Goal: Information Seeking & Learning: Learn about a topic

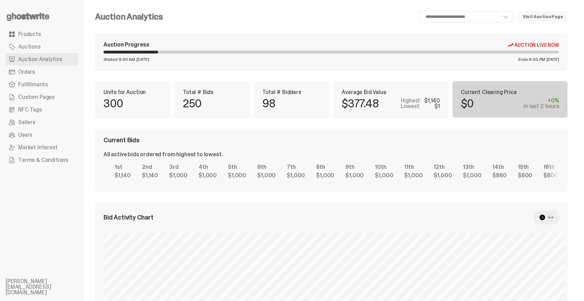
select select "**"
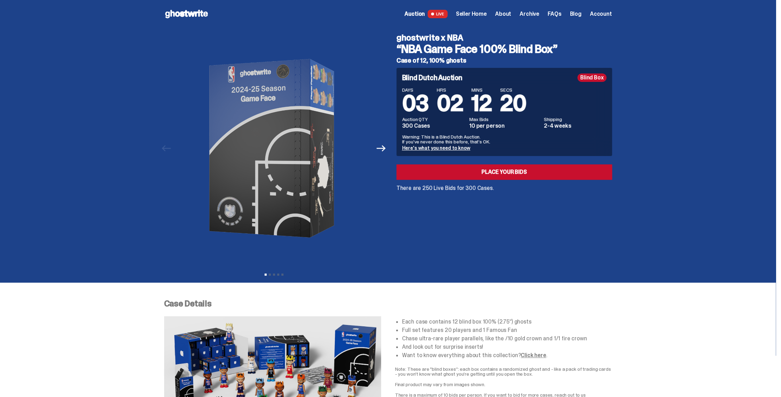
click at [469, 189] on p "There are 250 Live Bids for 300 Cases." at bounding box center [505, 188] width 216 height 6
click at [450, 189] on p "There are 250 Live Bids for 300 Cases." at bounding box center [505, 188] width 216 height 6
click at [195, 13] on use at bounding box center [186, 14] width 43 height 8
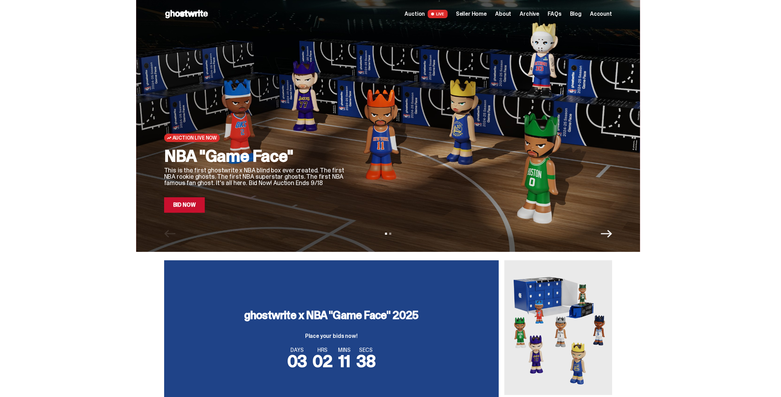
click at [611, 233] on icon "Next" at bounding box center [606, 233] width 11 height 11
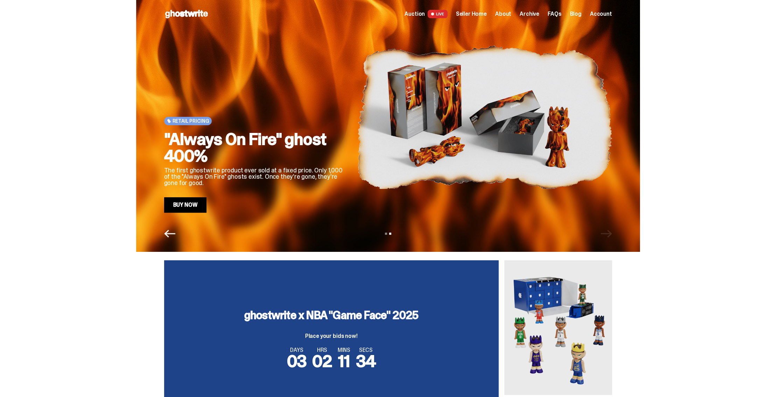
click at [170, 235] on icon "Previous" at bounding box center [169, 233] width 11 height 11
